Goal: Transaction & Acquisition: Purchase product/service

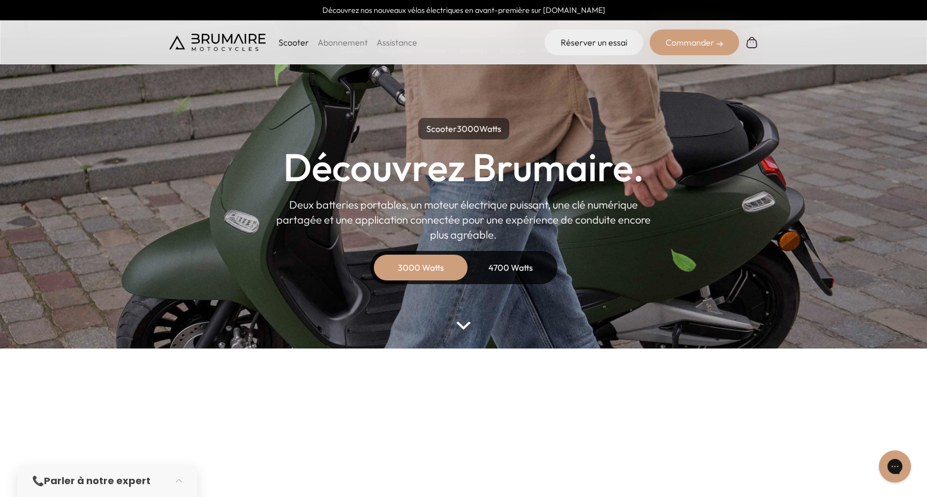
click at [498, 266] on div "4700 Watts" at bounding box center [511, 267] width 86 height 26
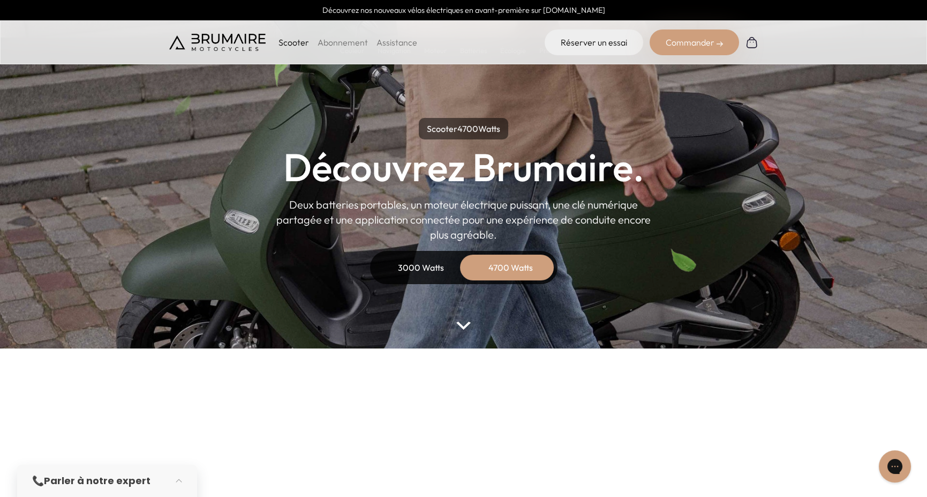
click at [428, 266] on div "3000 Watts" at bounding box center [421, 267] width 86 height 26
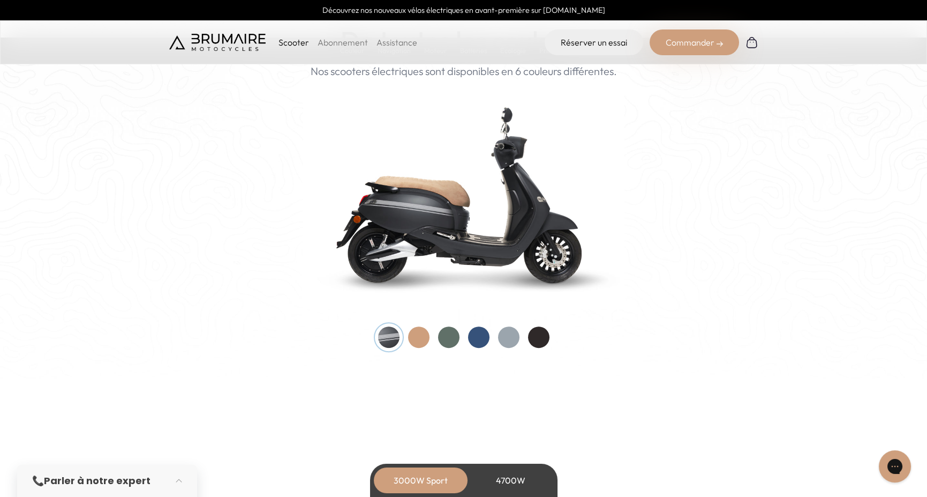
scroll to position [1077, 0]
click at [539, 333] on div at bounding box center [538, 336] width 21 height 21
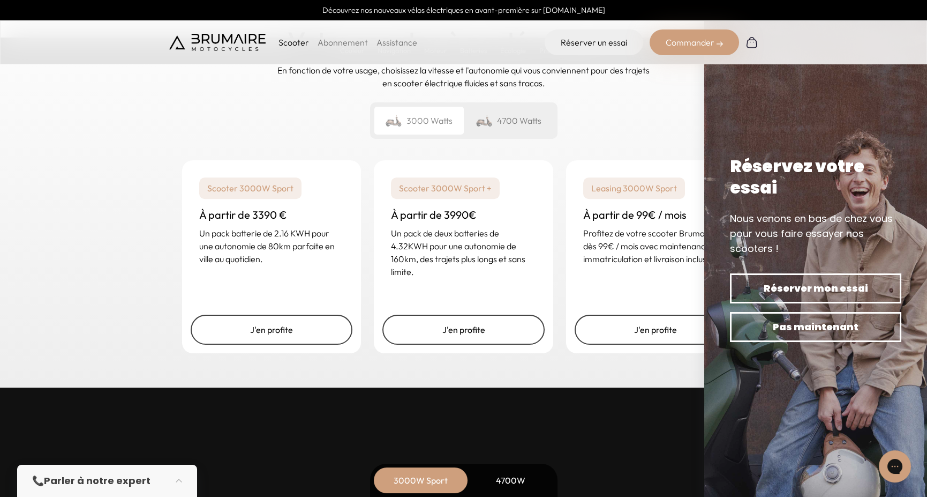
scroll to position [2586, 0]
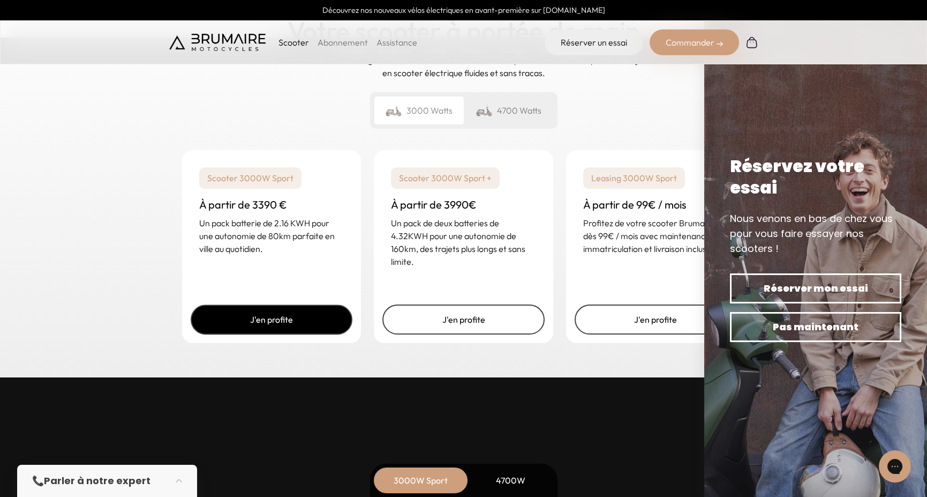
click at [316, 313] on link "J'en profite" at bounding box center [272, 319] width 162 height 30
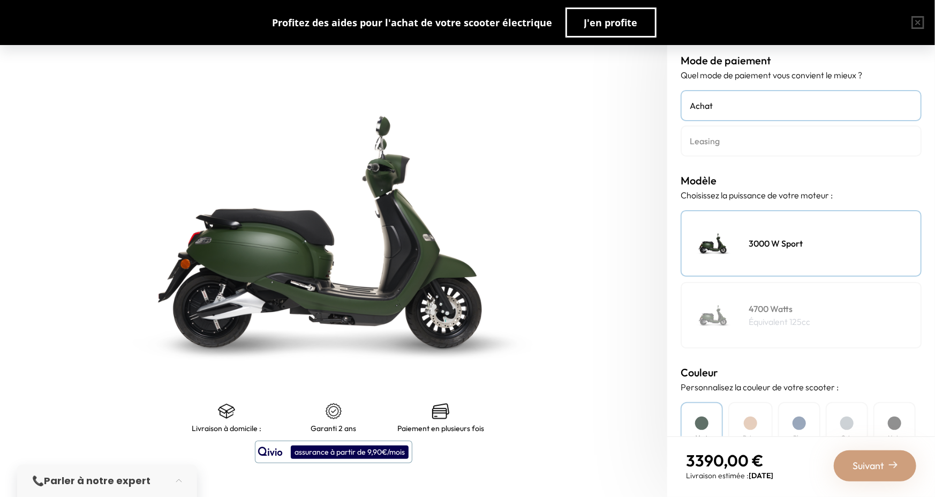
click at [520, 260] on img at bounding box center [333, 231] width 835 height 621
click at [882, 455] on div "Suivant" at bounding box center [875, 465] width 82 height 31
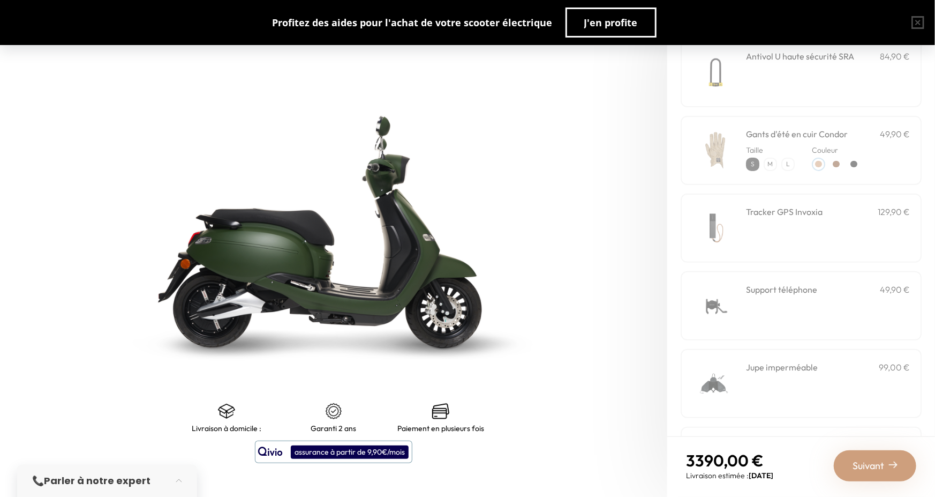
scroll to position [130, 0]
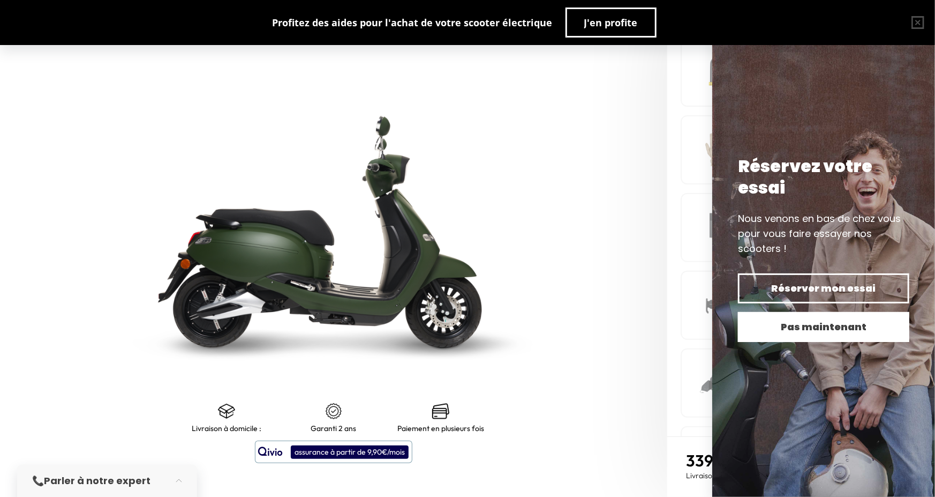
click at [793, 332] on span "Pas maintenant" at bounding box center [824, 326] width 134 height 15
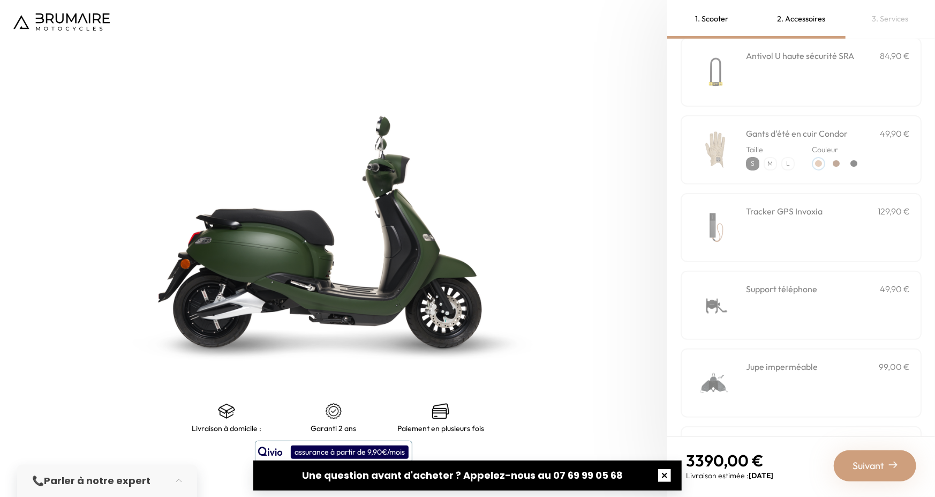
click at [661, 471] on button "button" at bounding box center [665, 475] width 34 height 34
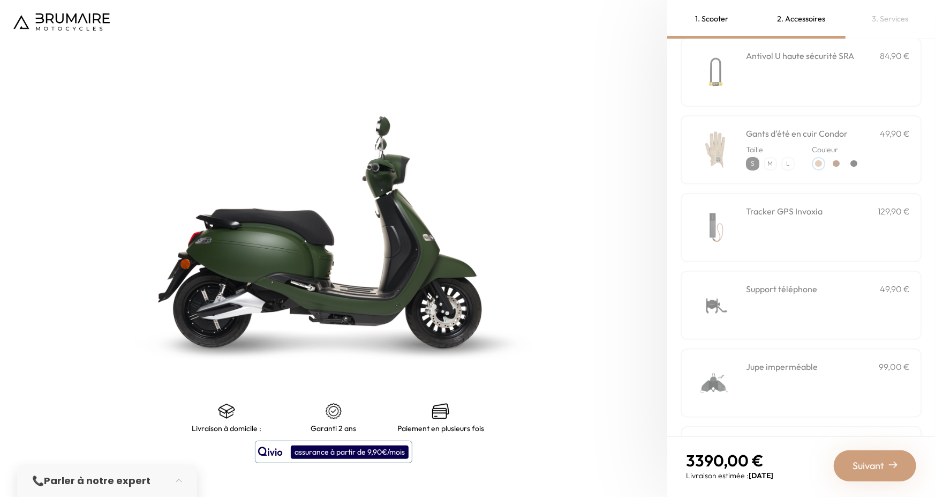
click at [742, 74] on div "Antivol U haute sécurité SRA 84,90 €" at bounding box center [801, 71] width 241 height 69
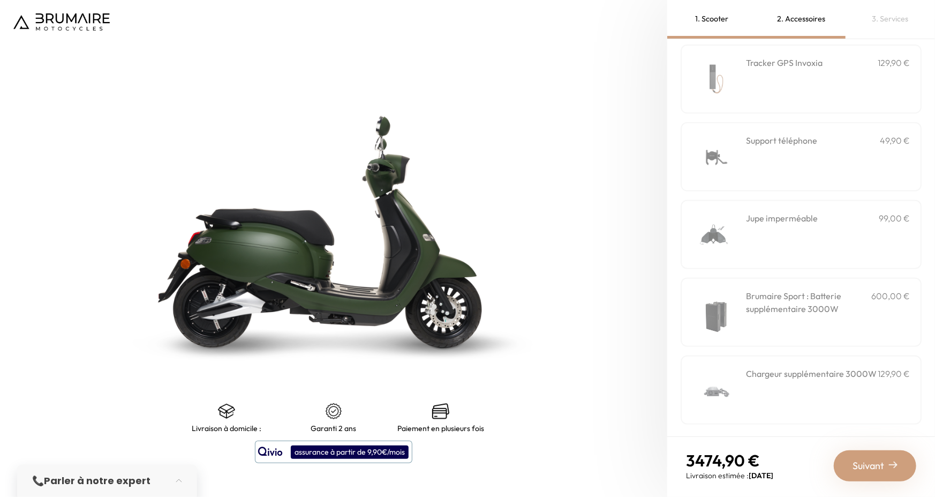
click at [782, 131] on div "Support téléphone 49,90 €" at bounding box center [801, 156] width 241 height 69
click at [774, 214] on h3 "Jupe imperméable" at bounding box center [782, 218] width 72 height 13
click at [817, 301] on h3 "Brumaire Sport : Batterie supplémentaire 3000W" at bounding box center [808, 302] width 125 height 26
click at [814, 380] on h3 "Chargeur supplémentaire 3000W" at bounding box center [811, 373] width 131 height 13
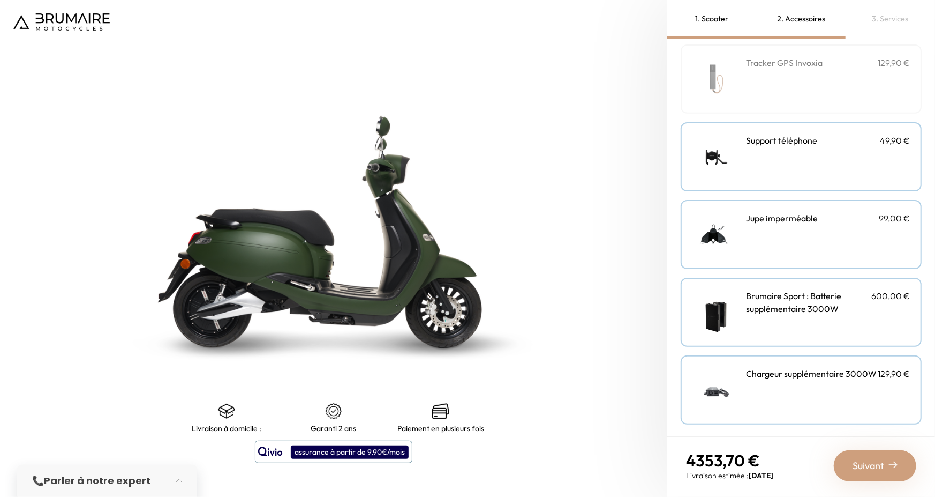
click at [873, 471] on span "Suivant" at bounding box center [869, 465] width 32 height 15
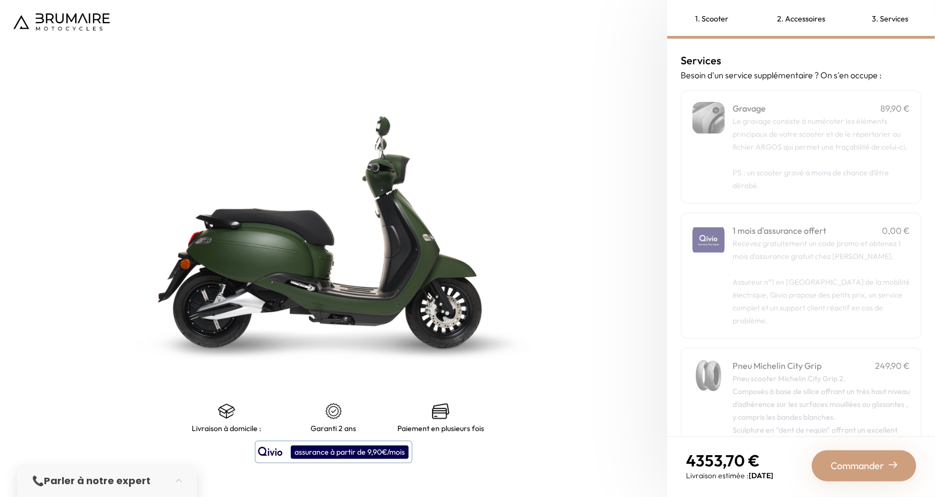
scroll to position [102, 0]
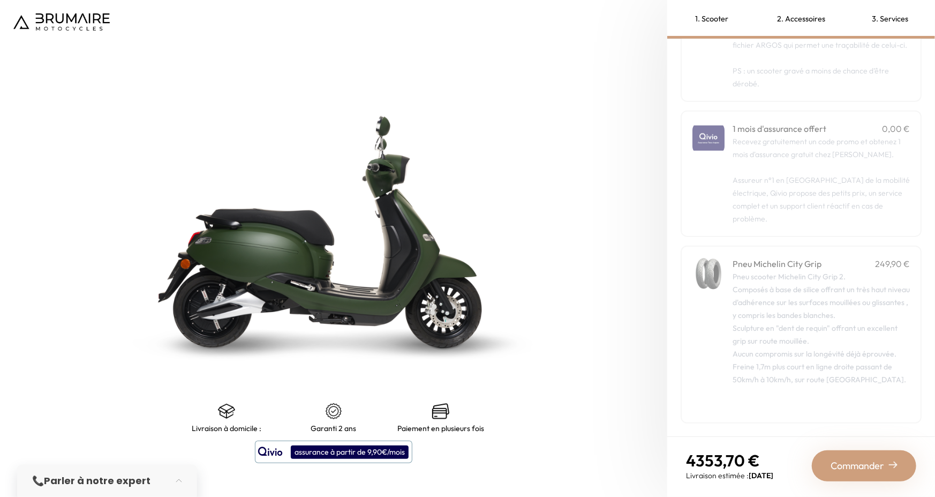
click at [803, 279] on div "Pneu scooter Michelin City Grip 2. Composés à base de silice offrant un très ha…" at bounding box center [821, 340] width 177 height 141
click at [857, 468] on span "Commander" at bounding box center [858, 465] width 54 height 15
